Goal: Navigation & Orientation: Find specific page/section

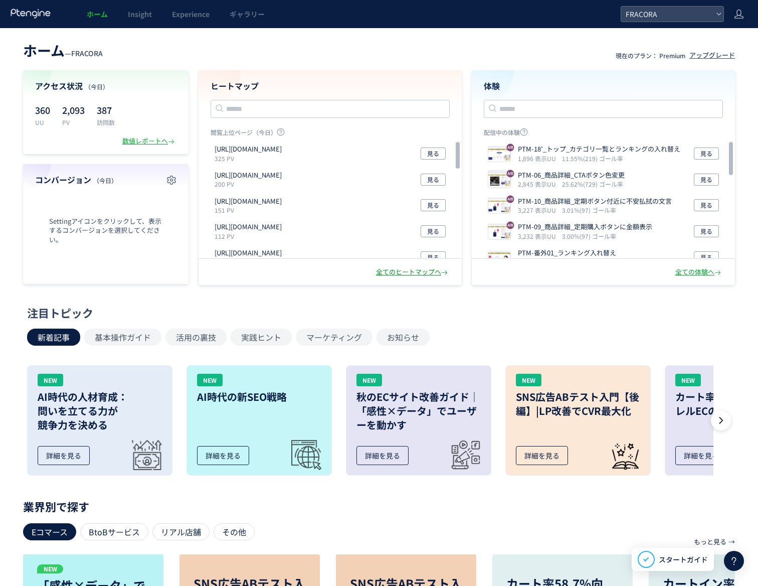
click at [400, 272] on div "全てのヒートマップへ" at bounding box center [413, 272] width 74 height 10
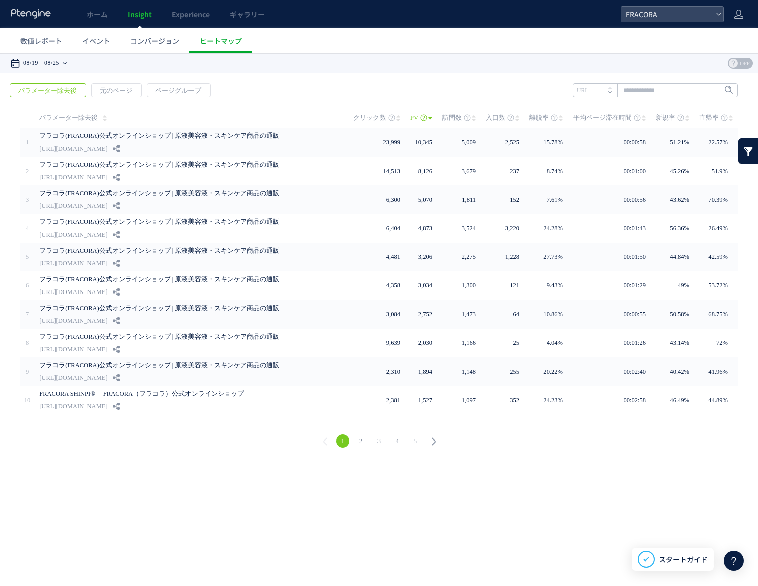
click at [59, 60] on time "08/25" at bounding box center [51, 63] width 15 height 20
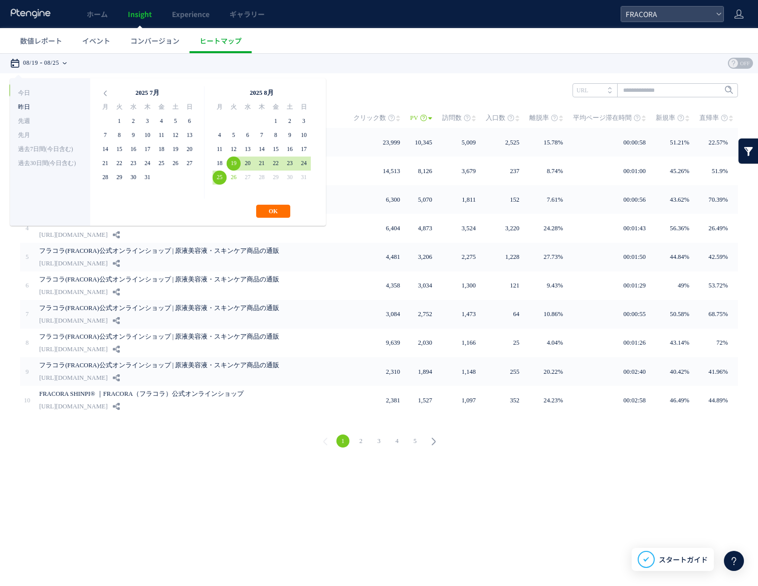
click at [55, 102] on li "昨日" at bounding box center [50, 107] width 64 height 14
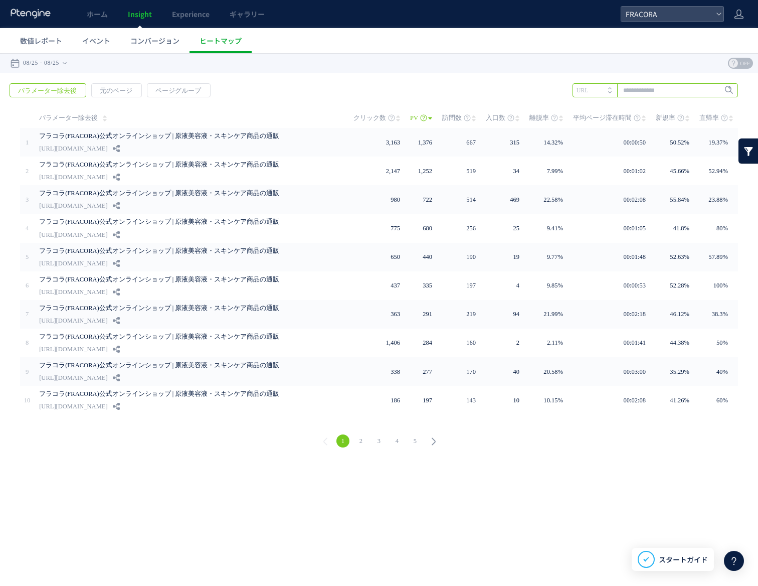
click at [624, 88] on input "text" at bounding box center [655, 90] width 165 height 14
click at [627, 109] on li "/lp" at bounding box center [654, 110] width 159 height 13
type input "***"
click at [653, 92] on input "***" at bounding box center [655, 90] width 165 height 14
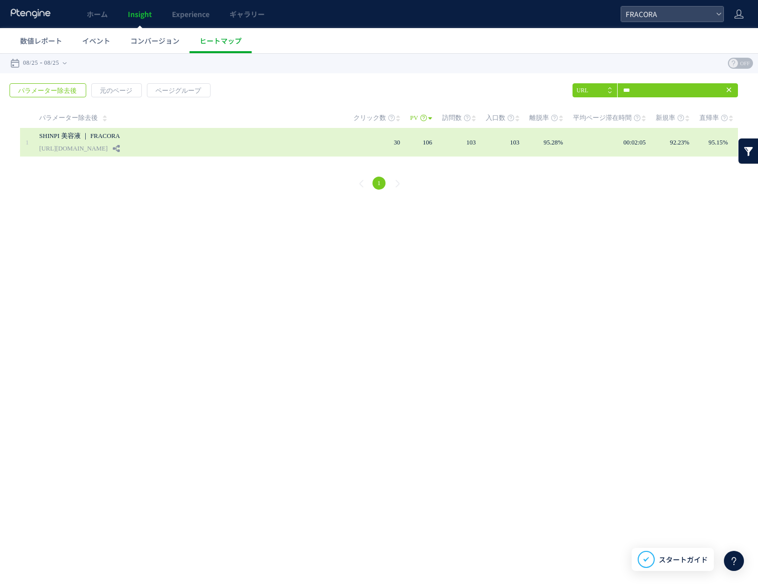
click at [329, 144] on div "SHINPI 美容液 ｜ FRACORA [URL][DOMAIN_NAME]" at bounding box center [189, 142] width 300 height 29
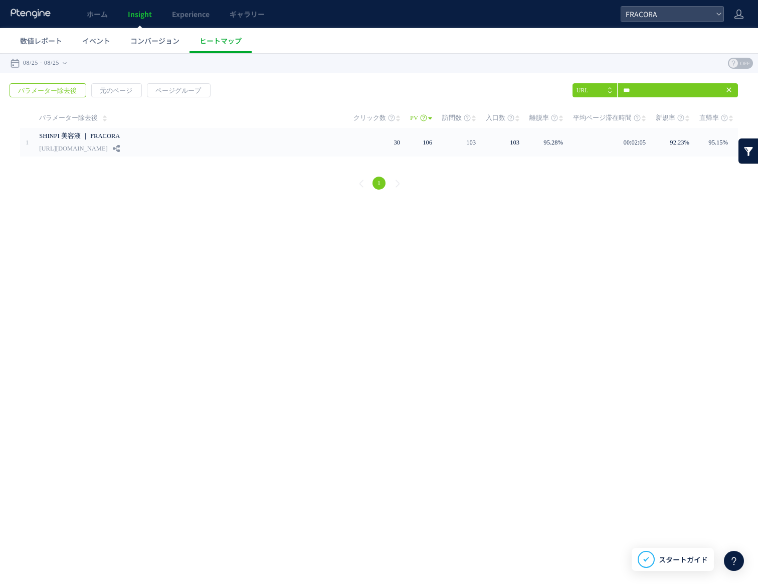
click at [268, 88] on div "戻る パラメーター除去後 元のページ ページグループ 実装" at bounding box center [379, 137] width 758 height 129
click at [730, 88] on use at bounding box center [728, 89] width 5 height 5
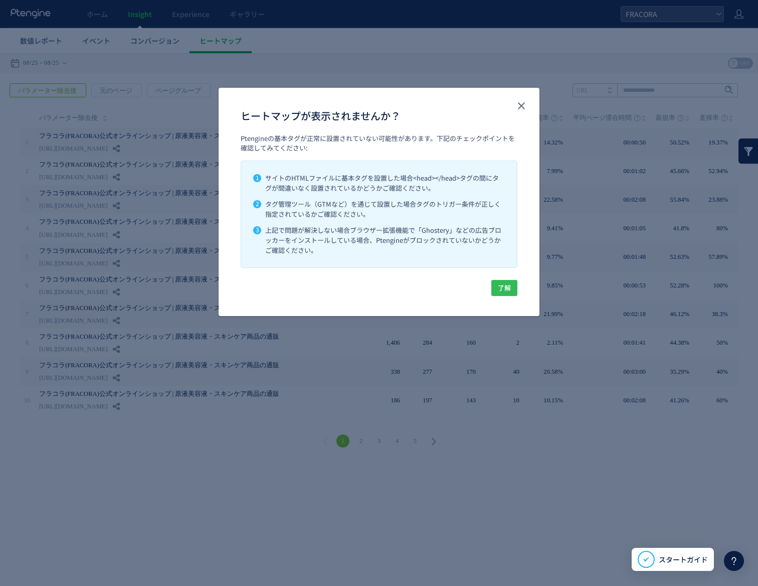
click at [506, 285] on span "了解" at bounding box center [504, 288] width 13 height 16
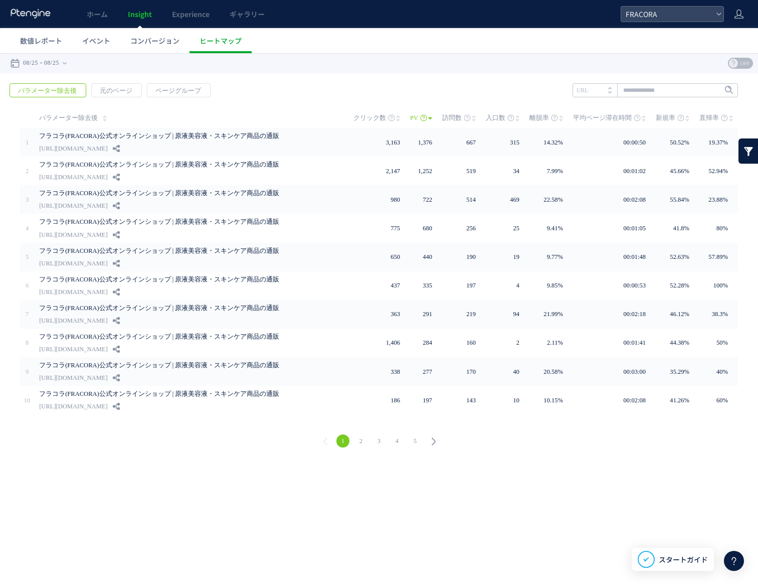
click at [362, 412] on link "2" at bounding box center [360, 440] width 13 height 13
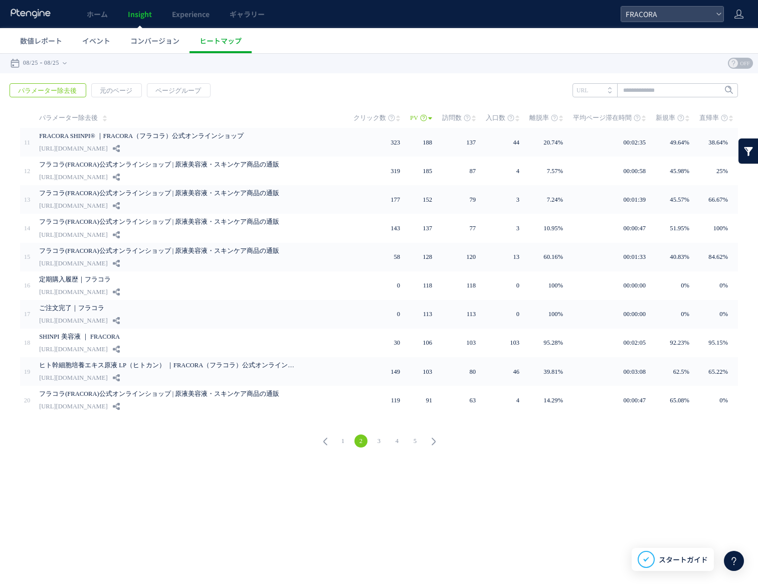
click at [379, 412] on link "3" at bounding box center [378, 440] width 13 height 13
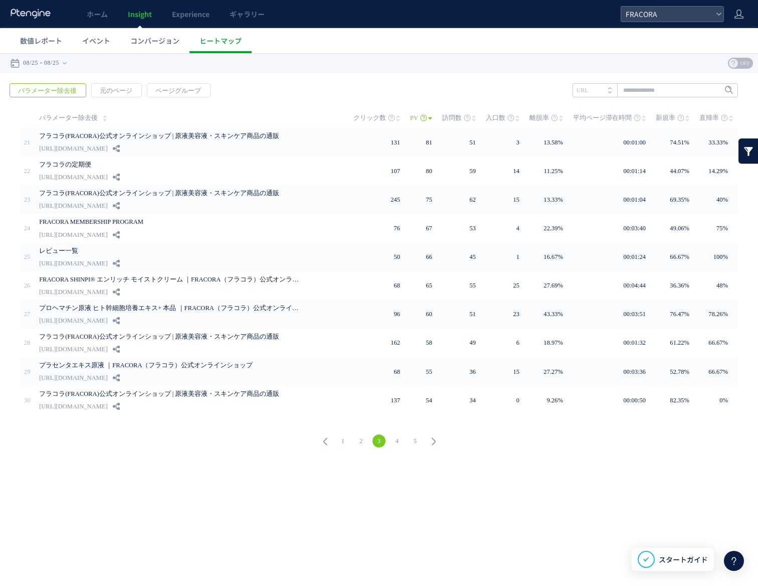
click at [396, 412] on link "4" at bounding box center [397, 440] width 13 height 13
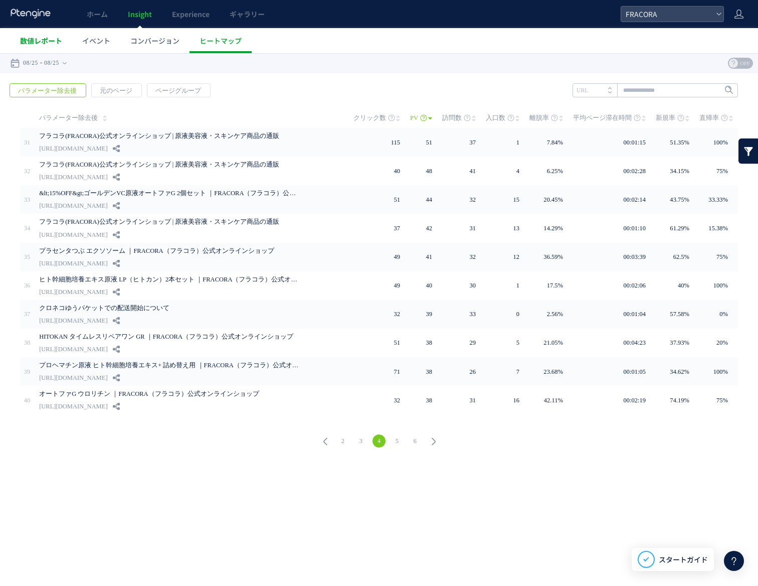
click at [51, 42] on span "数値レポート" at bounding box center [41, 41] width 42 height 10
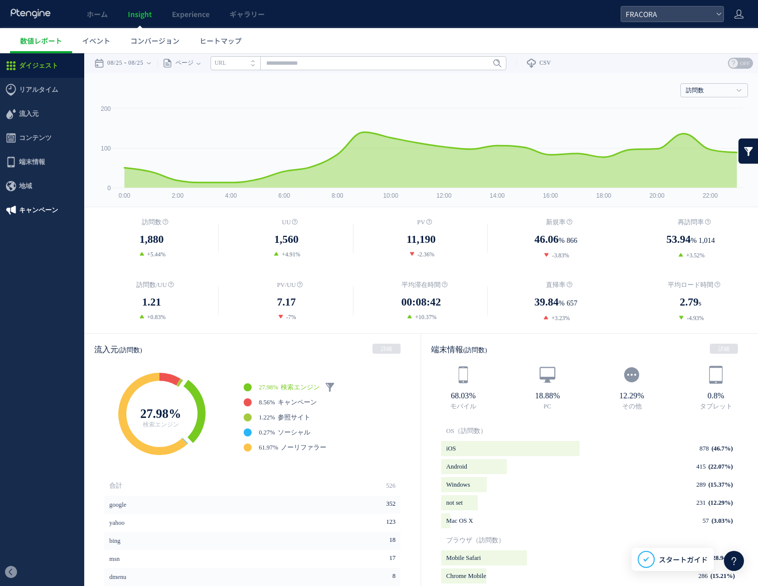
click at [49, 216] on span "キャンペーン" at bounding box center [38, 210] width 39 height 24
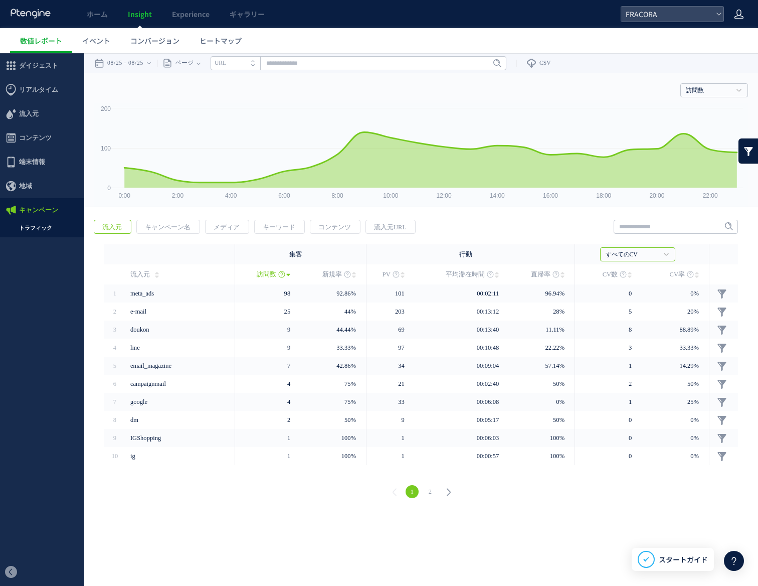
click at [743, 16] on icon at bounding box center [739, 14] width 10 height 10
click at [737, 38] on span "アカウント設定" at bounding box center [713, 40] width 49 height 10
click at [686, 412] on span "スタートガイド" at bounding box center [683, 559] width 49 height 11
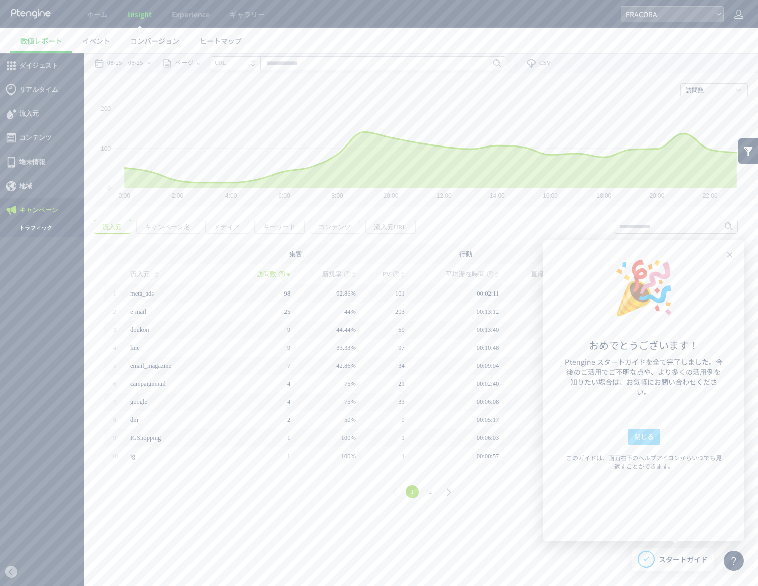
click at [645, 412] on span "閉じる" at bounding box center [644, 437] width 20 height 16
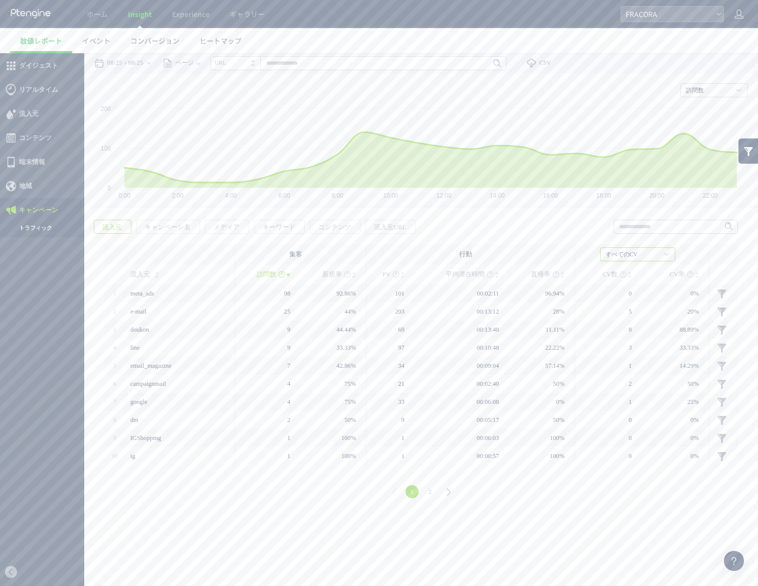
click at [735, 412] on icon at bounding box center [734, 560] width 12 height 12
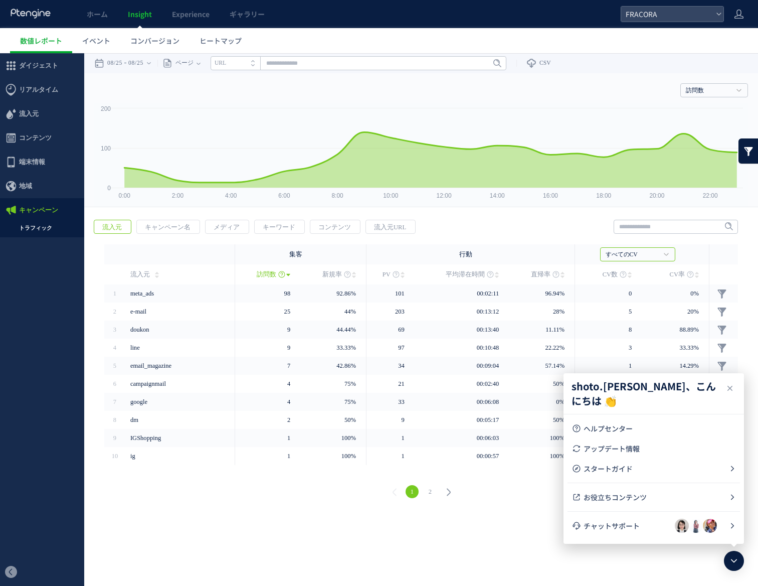
click at [541, 412] on html ".cls-1 { fill-rule: evenodd; } .cls-1 { fill: #ececec; } .cls-2 { fill: #929292…" at bounding box center [379, 282] width 758 height 458
click at [46, 142] on span "コンテンツ" at bounding box center [35, 138] width 33 height 24
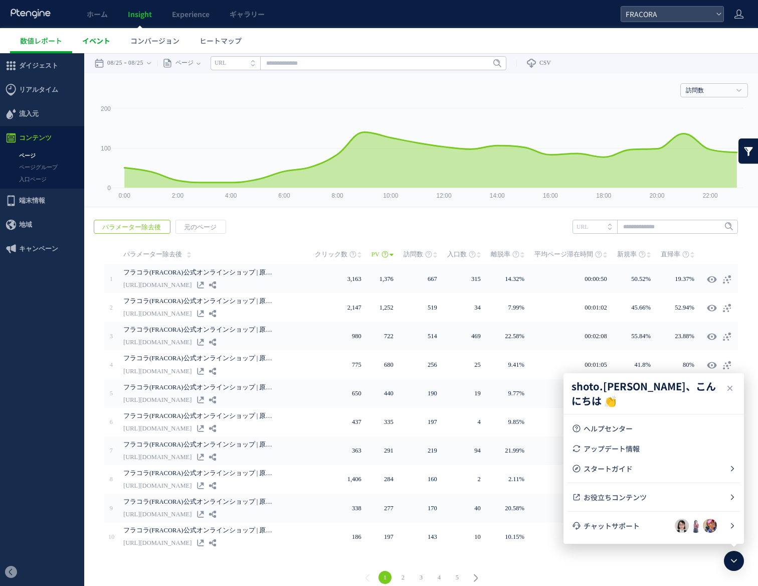
click at [83, 46] on link "イベント" at bounding box center [96, 40] width 48 height 25
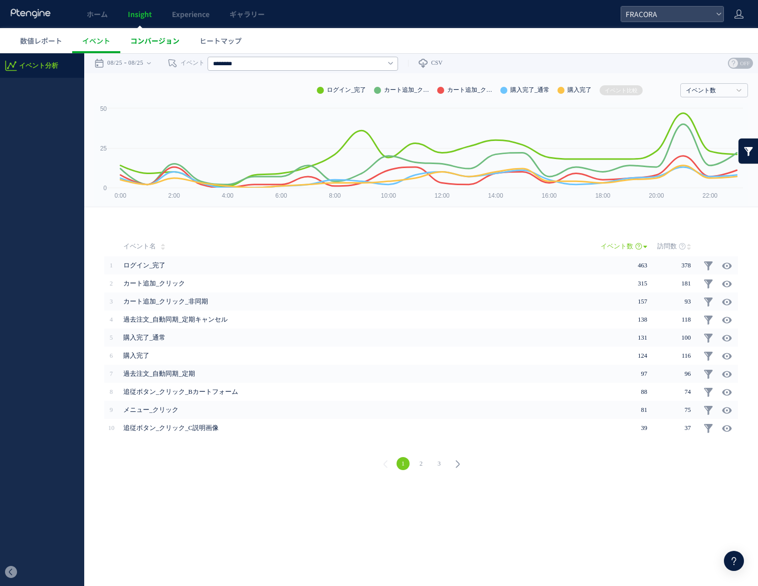
click at [139, 45] on span "コンバージョン" at bounding box center [154, 41] width 49 height 10
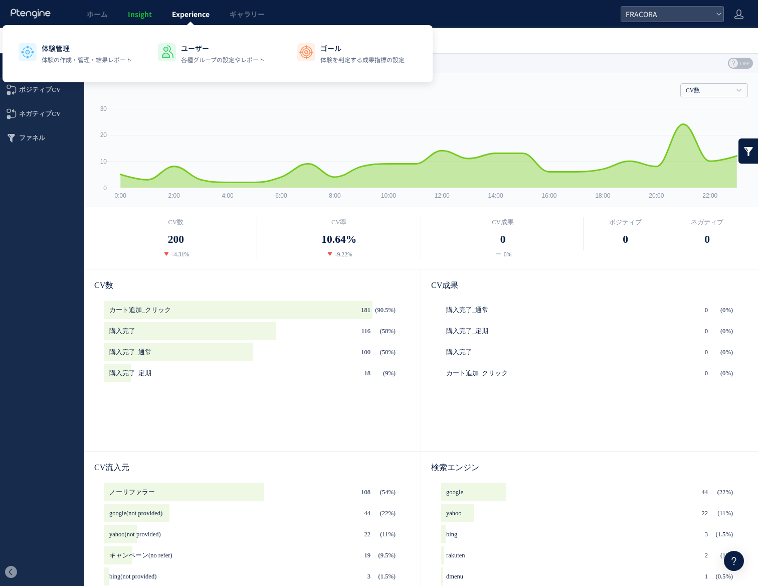
click at [202, 20] on link "Experience" at bounding box center [191, 14] width 58 height 28
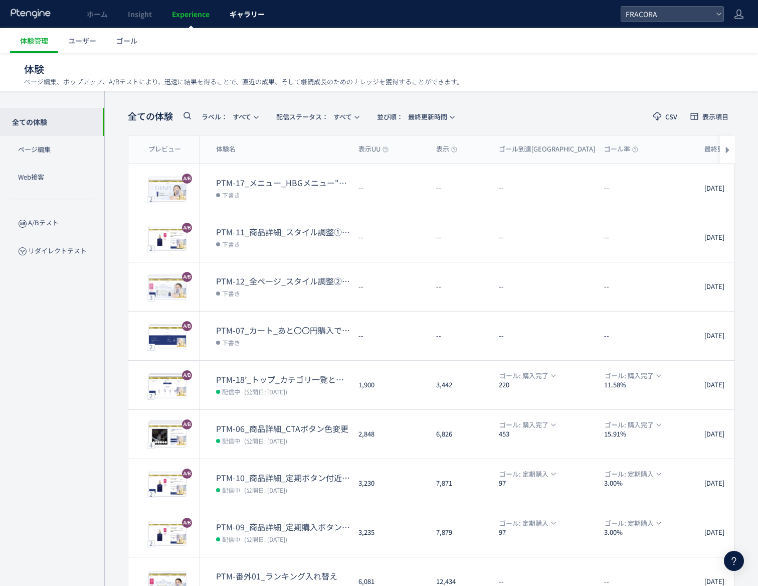
click at [242, 20] on link "ギャラリー" at bounding box center [247, 14] width 55 height 28
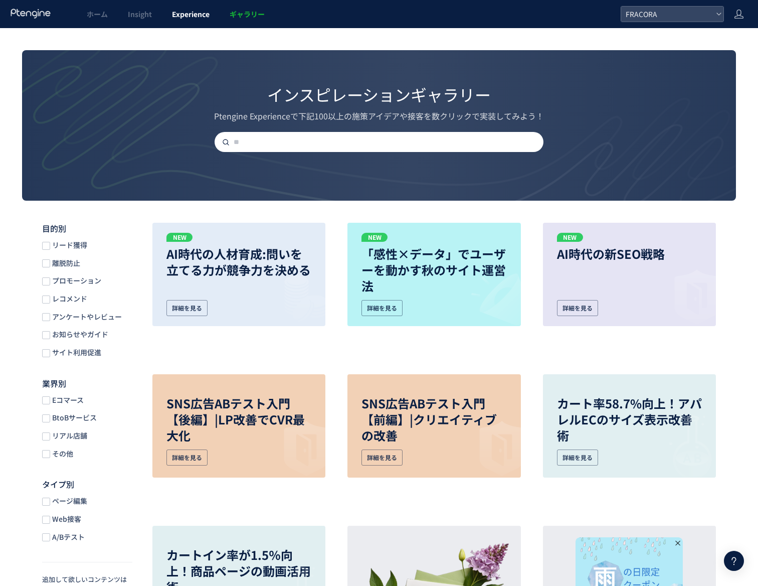
click at [194, 15] on span "Experience" at bounding box center [191, 14] width 38 height 10
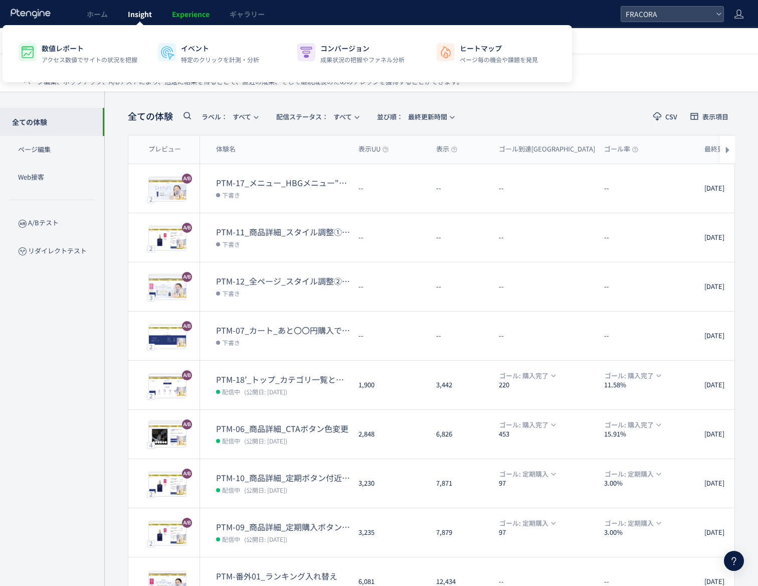
click at [131, 14] on span "Insight" at bounding box center [140, 14] width 24 height 10
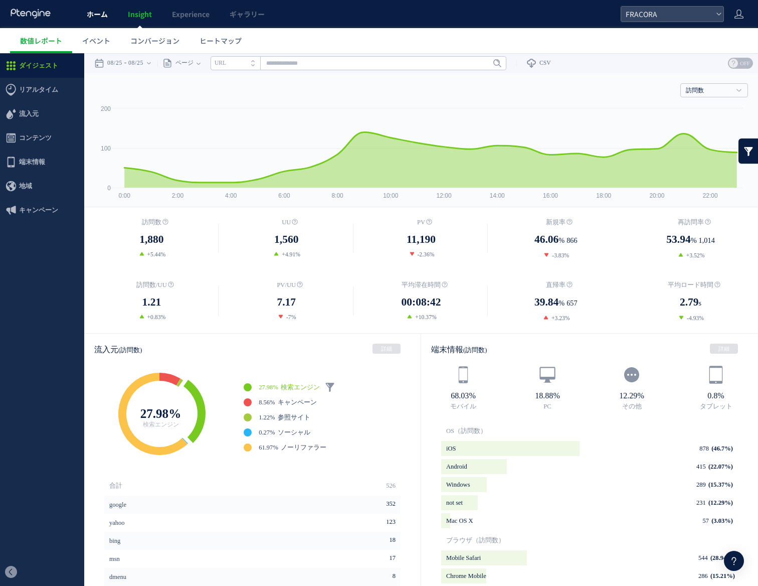
click at [102, 19] on span "ホーム" at bounding box center [97, 14] width 21 height 10
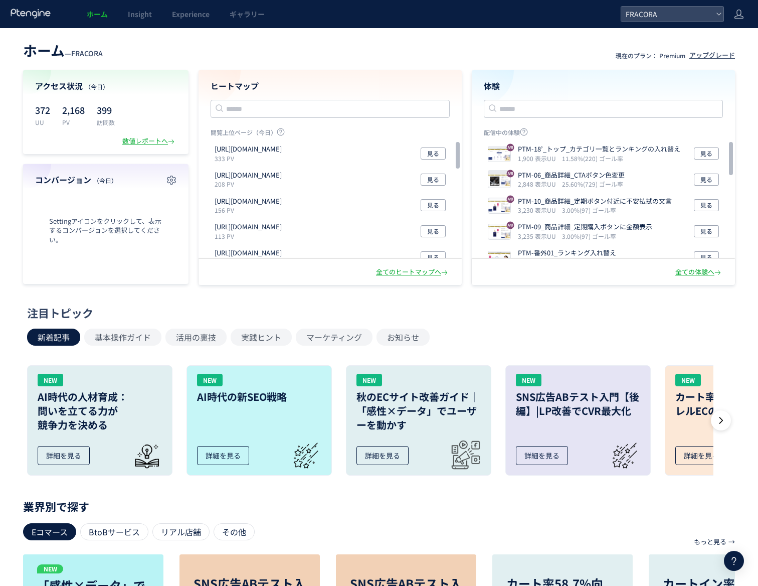
click at [43, 13] on icon at bounding box center [31, 14] width 42 height 10
click at [39, 18] on icon at bounding box center [31, 14] width 42 height 10
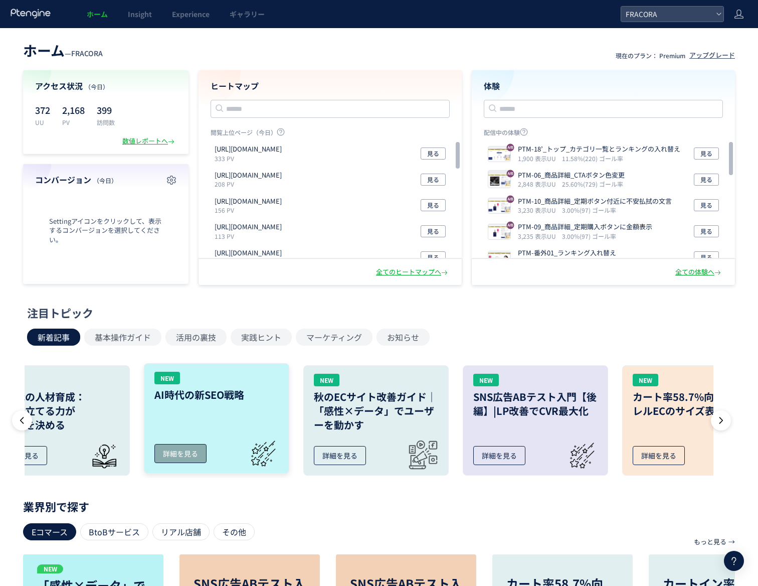
scroll to position [0, 99]
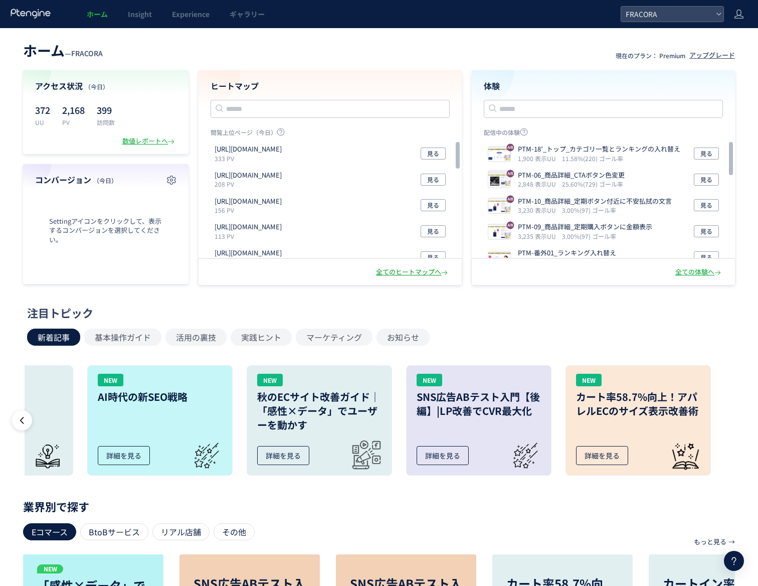
click at [395, 275] on div "全てのヒートマップへ" at bounding box center [413, 272] width 74 height 10
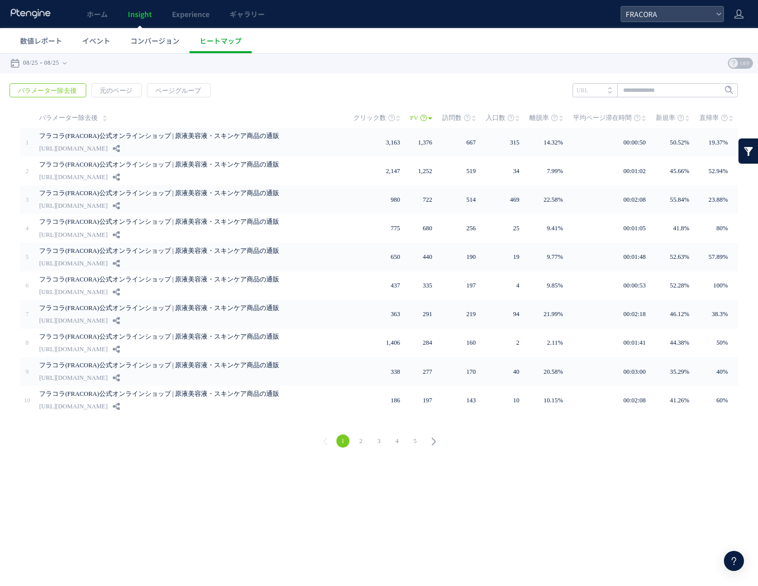
click at [734, 412] on icon at bounding box center [734, 560] width 12 height 12
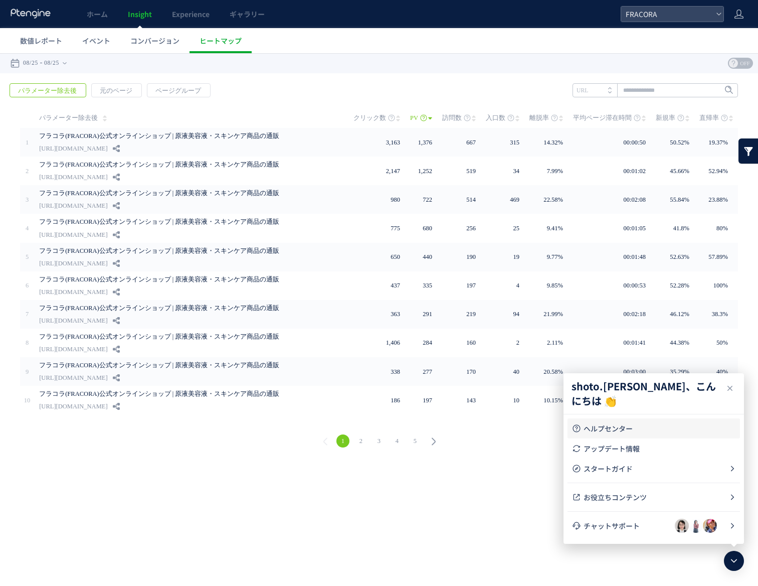
click at [669, 412] on link "ヘルプセンター" at bounding box center [654, 428] width 164 height 20
click at [39, 11] on icon at bounding box center [31, 14] width 42 height 10
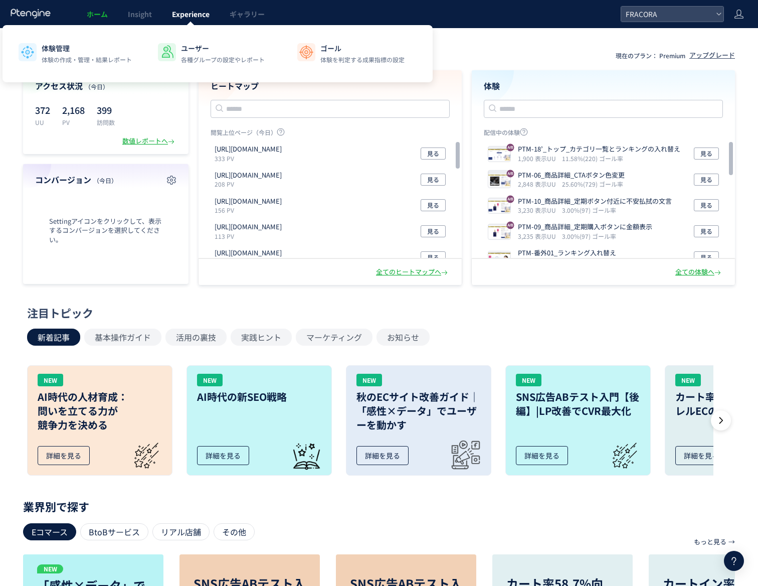
click at [182, 12] on span "Experience" at bounding box center [191, 14] width 38 height 10
